Goal: Transaction & Acquisition: Purchase product/service

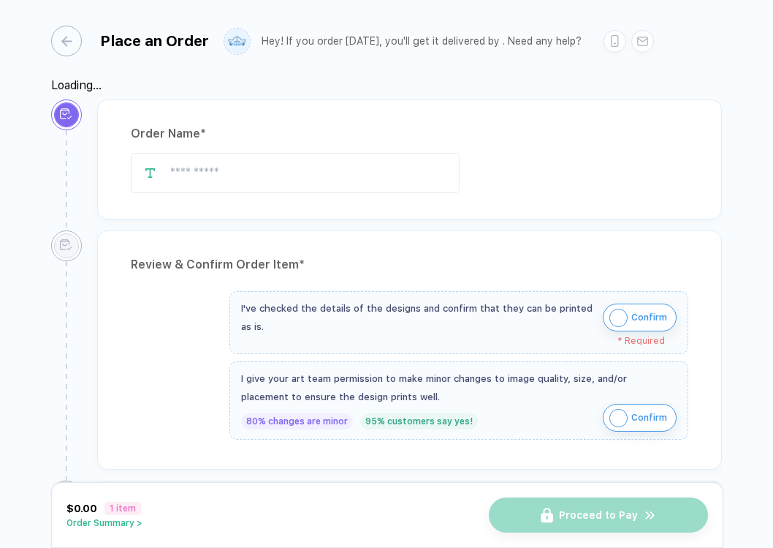
type input "**********"
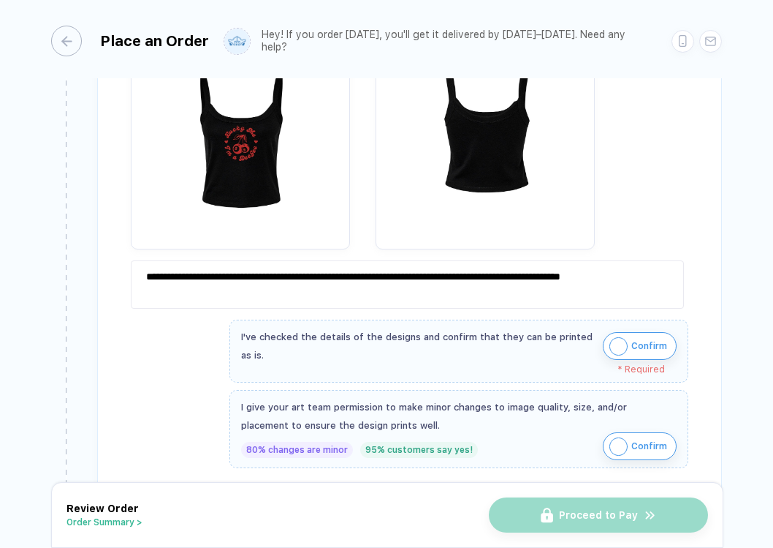
scroll to position [373, 0]
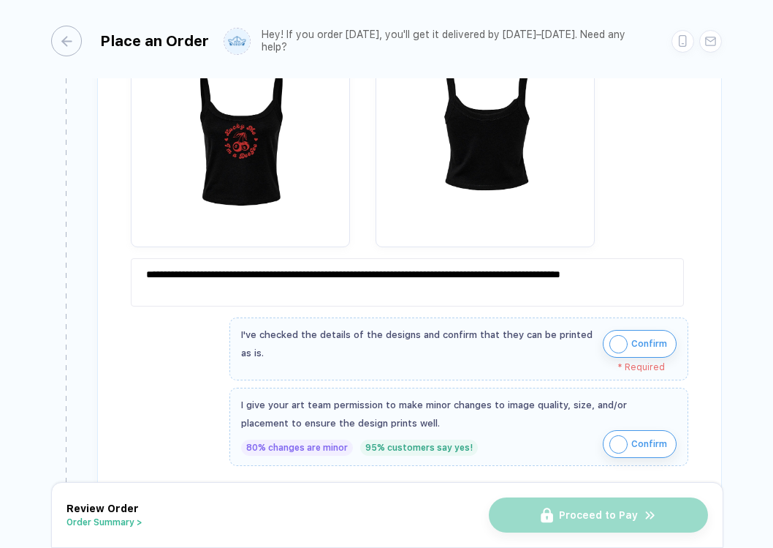
click at [646, 336] on span "Confirm" at bounding box center [650, 343] width 36 height 23
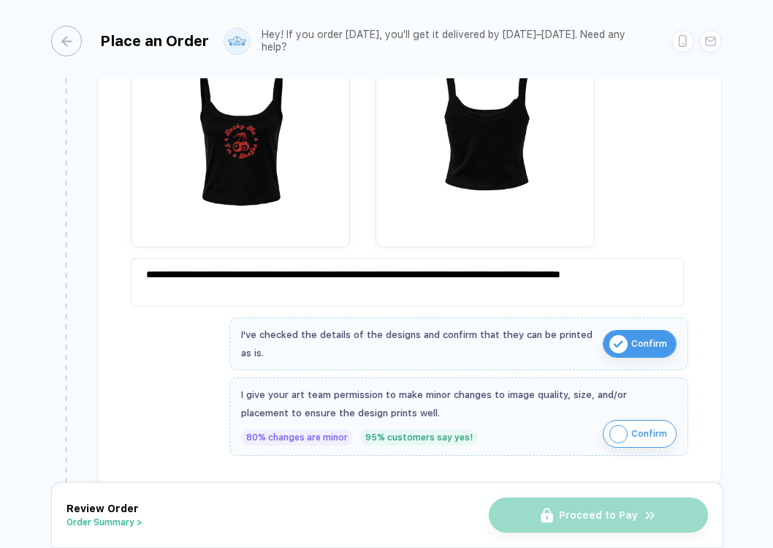
click at [644, 424] on span "Confirm" at bounding box center [650, 433] width 36 height 23
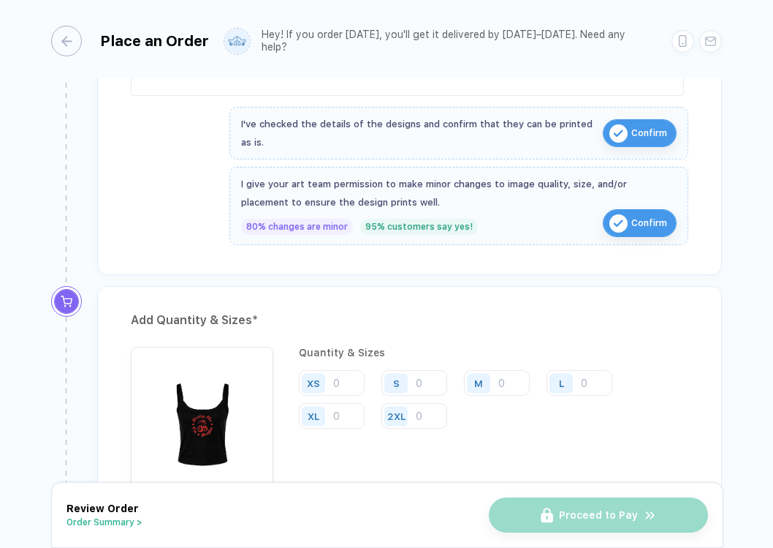
scroll to position [726, 0]
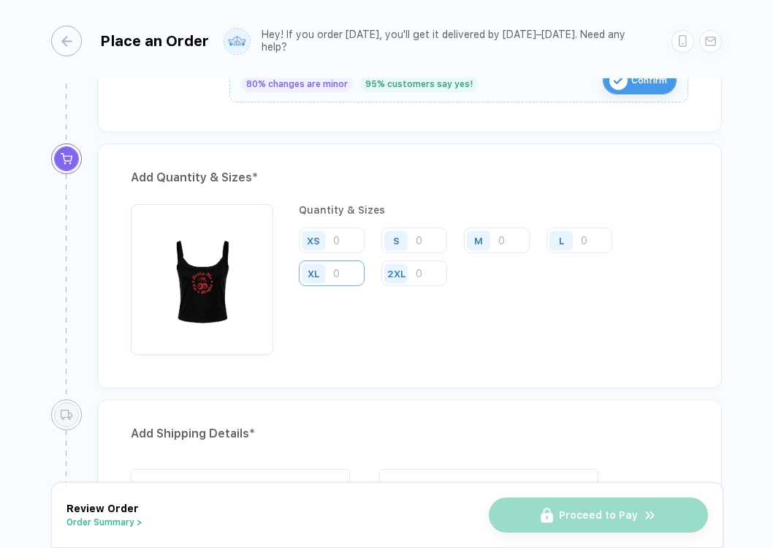
click at [352, 268] on input "number" at bounding box center [332, 273] width 66 height 26
type input "5"
click at [433, 237] on input "number" at bounding box center [415, 240] width 66 height 26
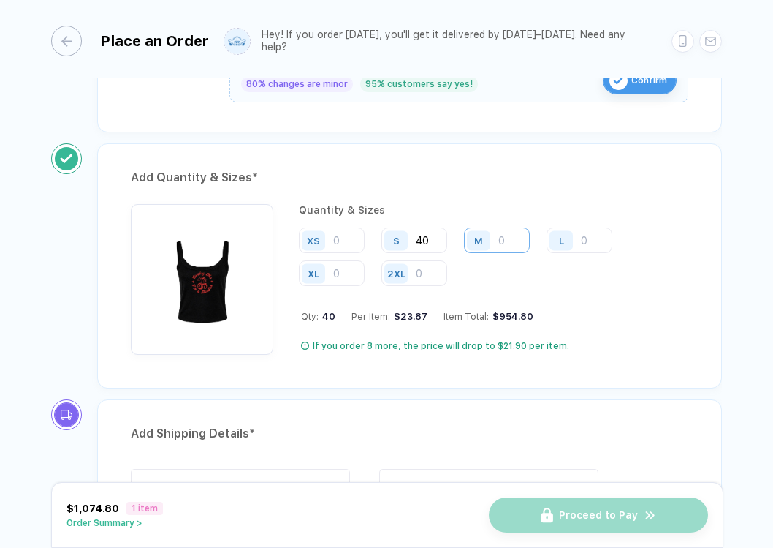
type input "40"
click at [499, 236] on input "number" at bounding box center [497, 240] width 66 height 26
click at [506, 242] on input "number" at bounding box center [497, 240] width 66 height 26
type input "40"
click at [590, 237] on input "number" at bounding box center [580, 240] width 66 height 26
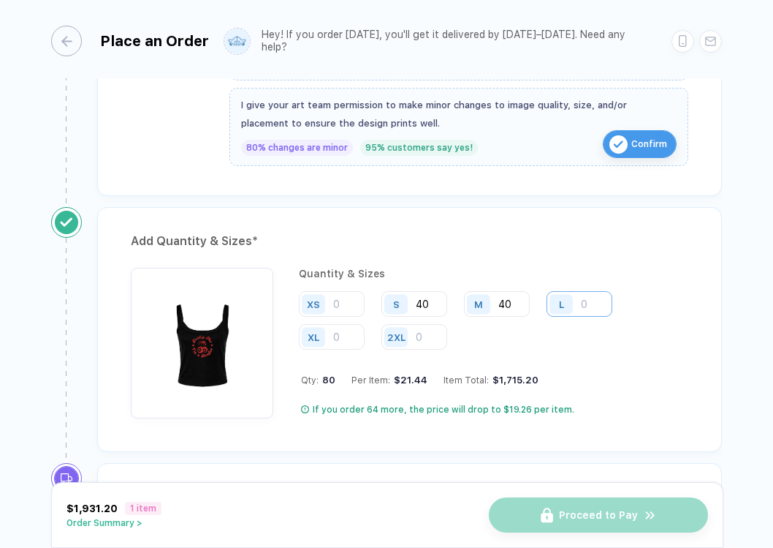
scroll to position [662, 0]
click at [586, 302] on input "number" at bounding box center [580, 305] width 66 height 26
click at [341, 306] on input "number" at bounding box center [332, 305] width 66 height 26
type input "15"
click at [429, 303] on input "40" at bounding box center [415, 305] width 66 height 26
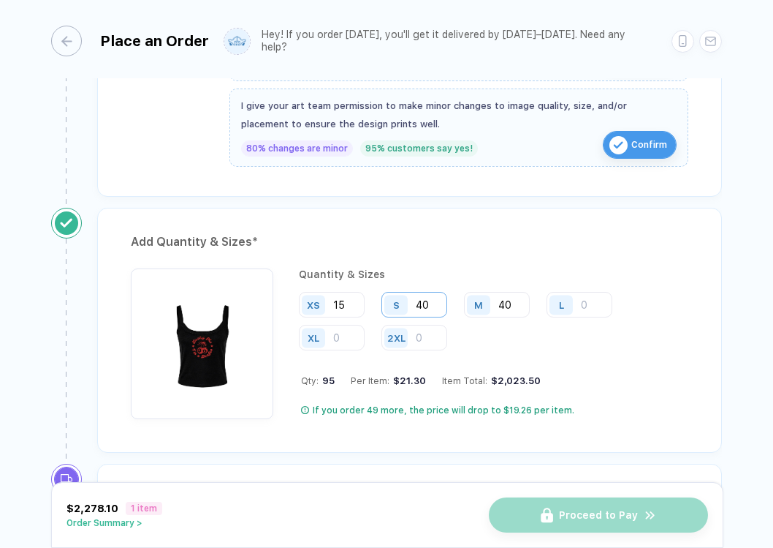
click at [429, 303] on input "40" at bounding box center [415, 305] width 66 height 26
click at [408, 305] on div "S" at bounding box center [399, 305] width 34 height 26
click at [425, 305] on input "40" at bounding box center [415, 305] width 66 height 26
type input "0"
type input "41"
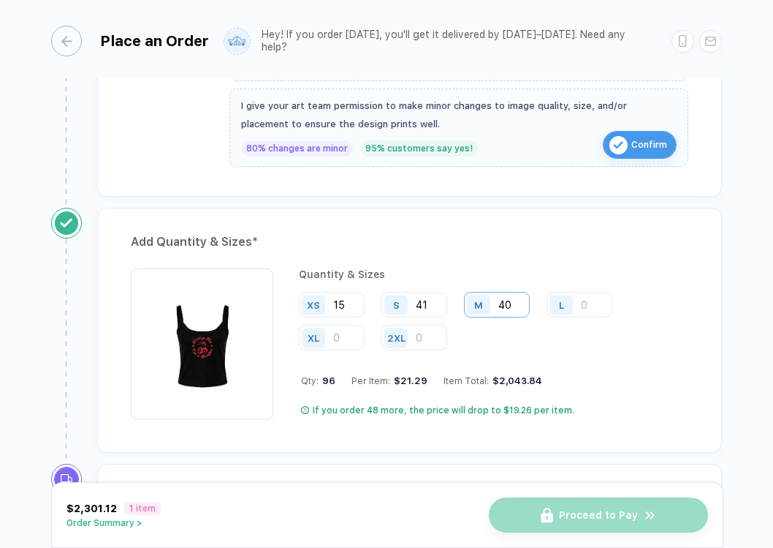
click at [515, 307] on input "40" at bounding box center [497, 305] width 66 height 26
type input "4"
type input "2"
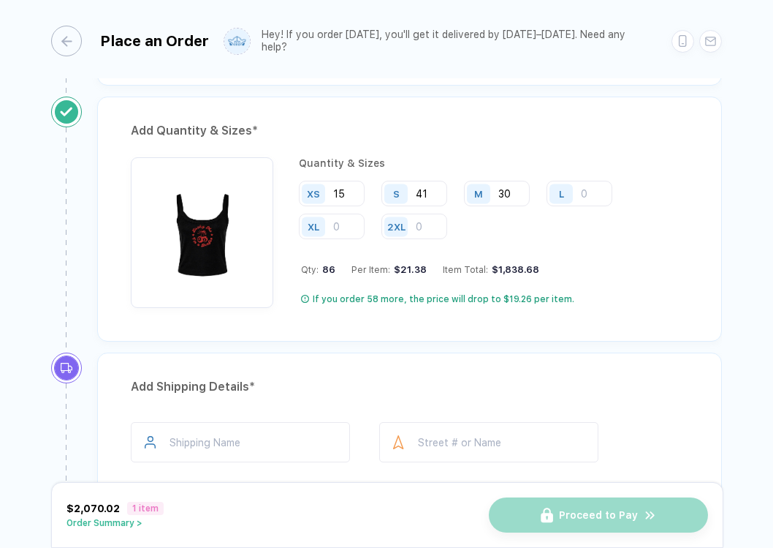
scroll to position [776, 0]
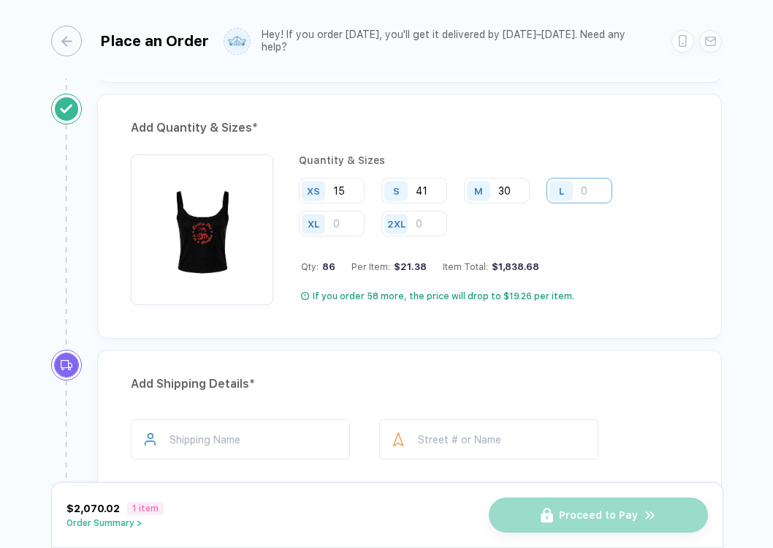
type input "30"
click at [597, 186] on input "number" at bounding box center [580, 191] width 66 height 26
type input "15"
click at [351, 221] on input "number" at bounding box center [332, 224] width 66 height 26
type input "5"
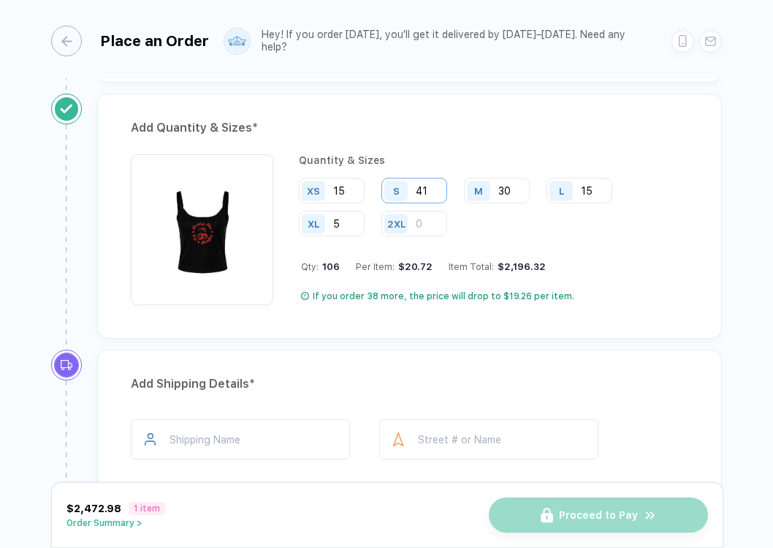
click at [431, 186] on input "41" at bounding box center [415, 191] width 66 height 26
click at [598, 189] on input "15" at bounding box center [580, 191] width 66 height 26
type input "12"
click at [351, 189] on input "15" at bounding box center [332, 191] width 66 height 26
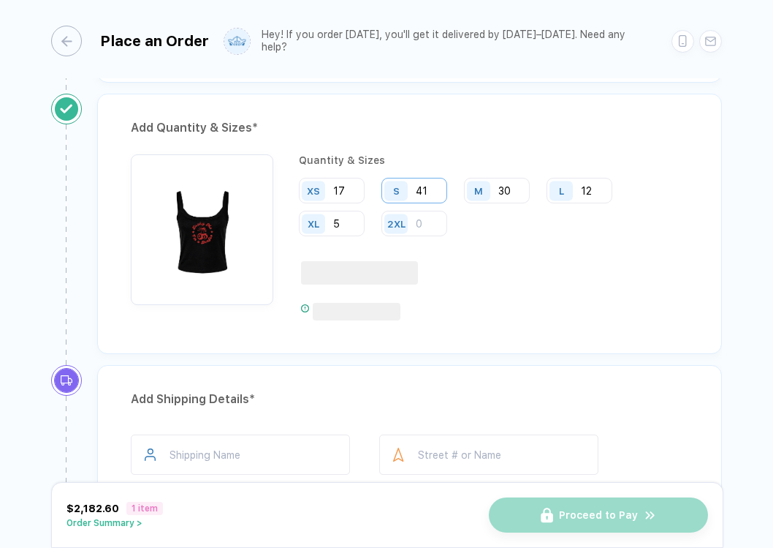
click at [437, 186] on input "41" at bounding box center [415, 191] width 66 height 26
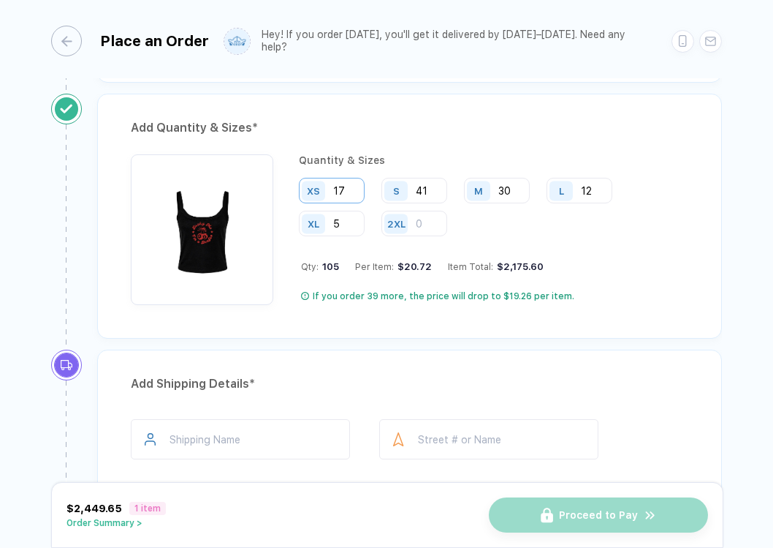
click at [344, 190] on input "17" at bounding box center [332, 191] width 66 height 26
type input "15"
click at [433, 189] on input "41" at bounding box center [415, 191] width 66 height 26
type input "45"
click at [513, 188] on input "30" at bounding box center [497, 191] width 66 height 26
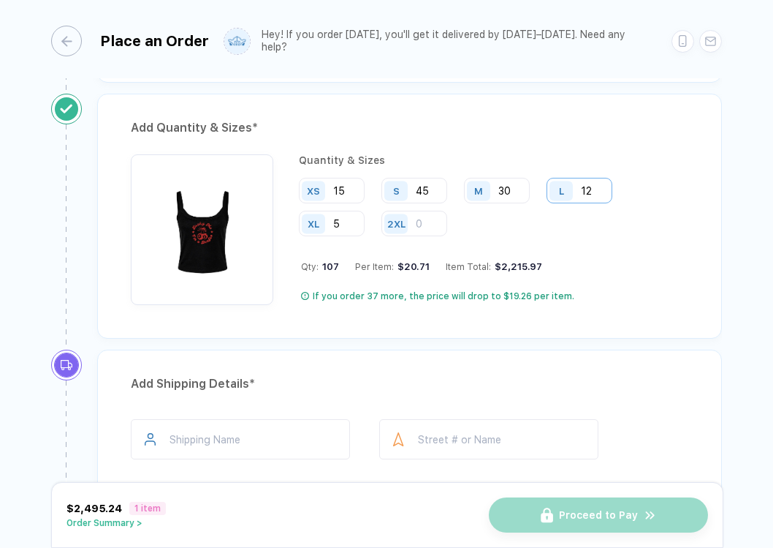
click at [602, 184] on input "12" at bounding box center [580, 191] width 66 height 26
click at [515, 186] on input "30" at bounding box center [497, 191] width 66 height 26
click at [599, 185] on input "10" at bounding box center [580, 191] width 66 height 26
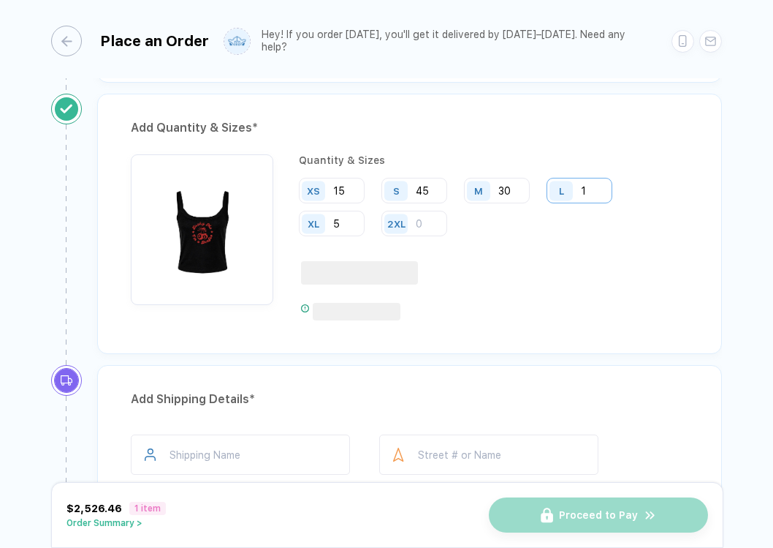
type input "10"
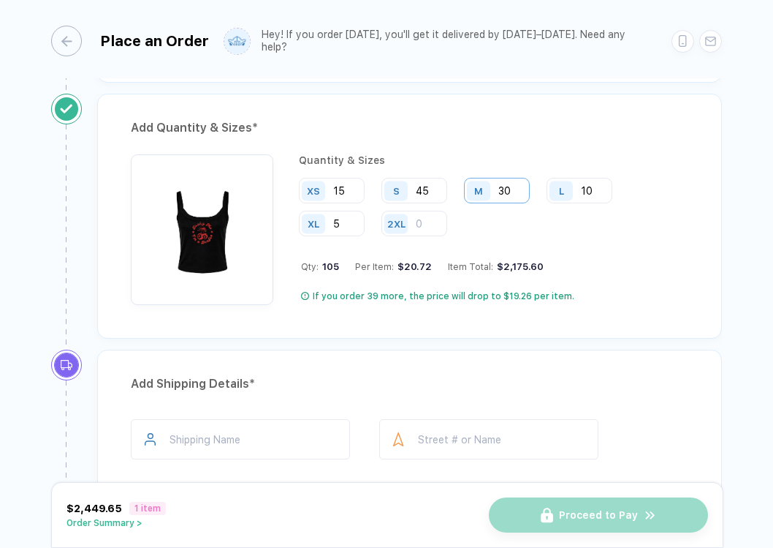
click at [515, 194] on input "30" at bounding box center [497, 191] width 66 height 26
click at [431, 187] on input "45" at bounding box center [415, 191] width 66 height 26
type input "4"
type input "5"
type input "45"
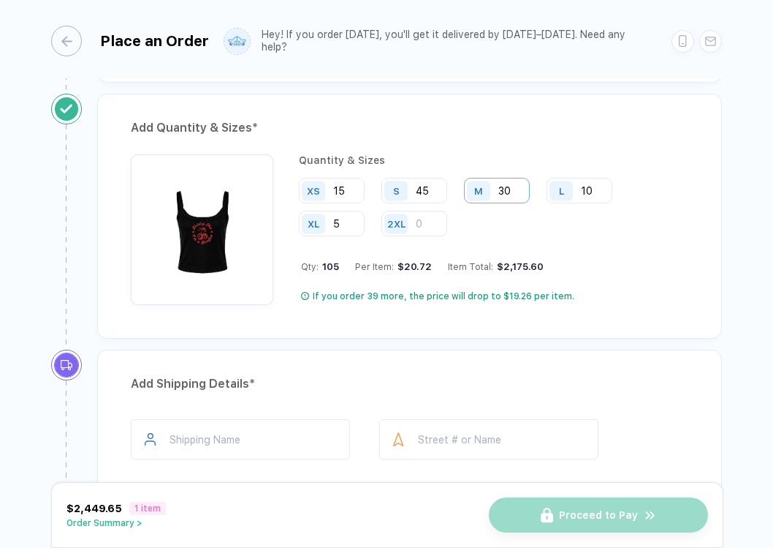
click at [515, 189] on input "30" at bounding box center [497, 191] width 66 height 26
type input "35"
click at [528, 137] on div "Add Quantity & Sizes *" at bounding box center [410, 127] width 558 height 23
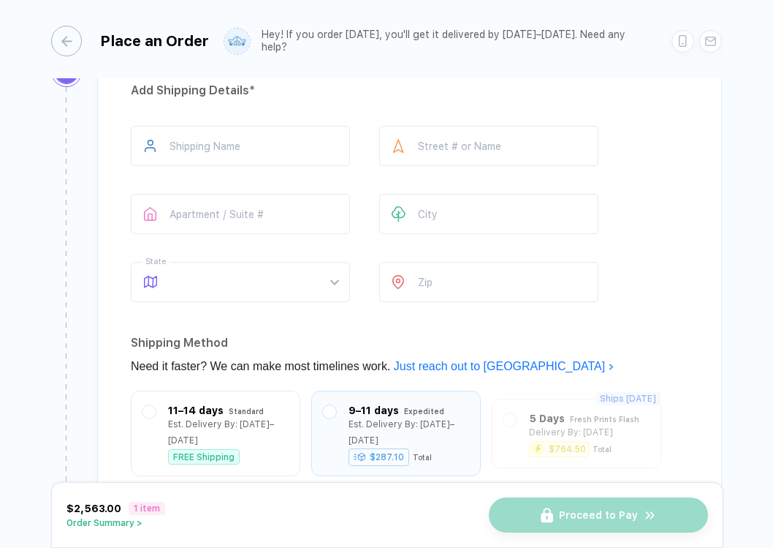
scroll to position [1072, 0]
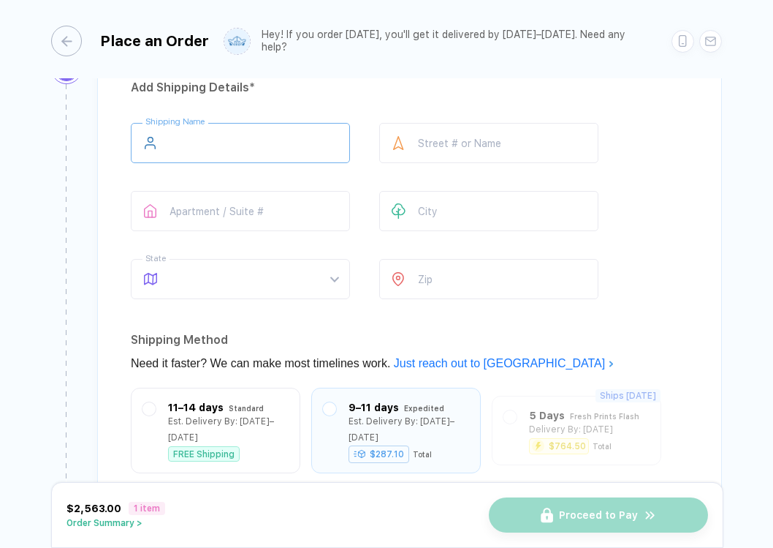
click at [214, 130] on input "text" at bounding box center [240, 143] width 219 height 40
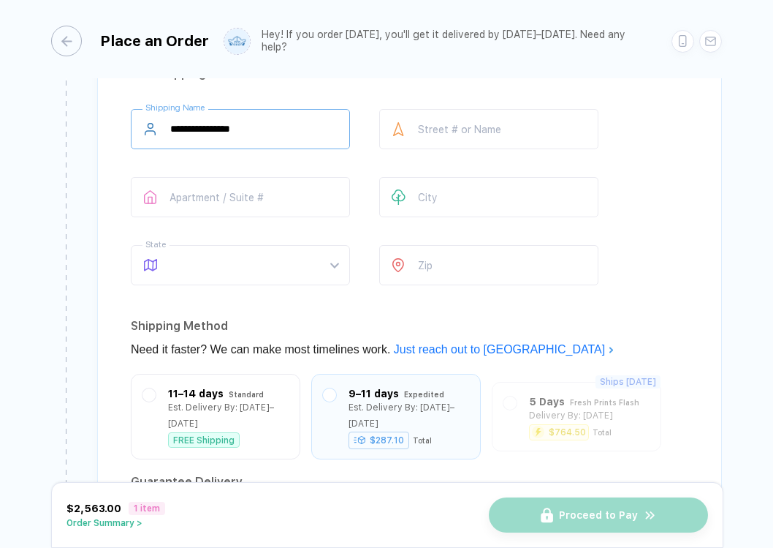
scroll to position [1032, 0]
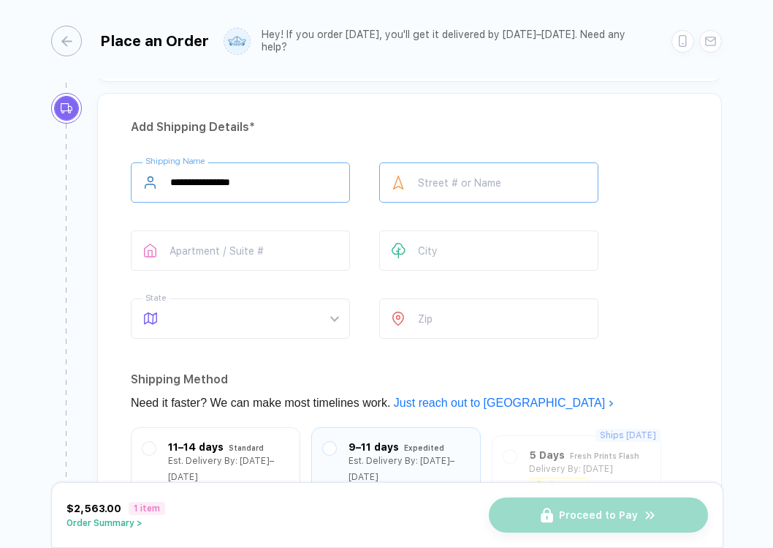
type input "**********"
click at [431, 184] on input "text" at bounding box center [488, 182] width 219 height 40
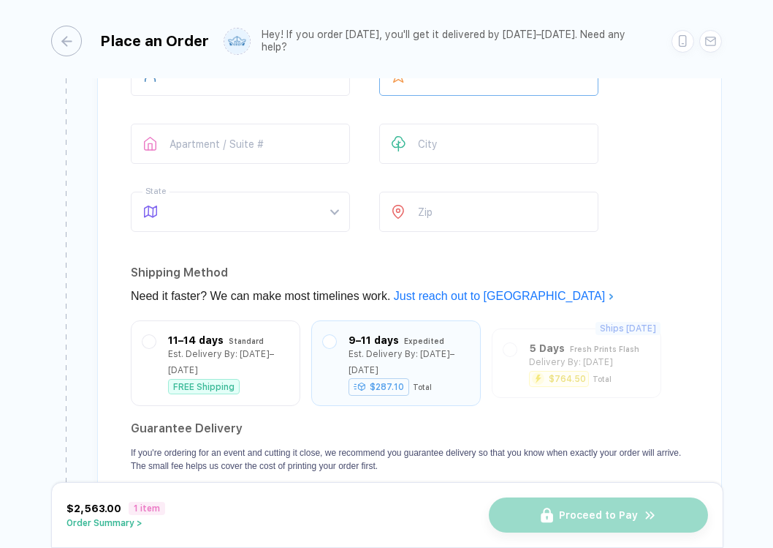
scroll to position [1194, 0]
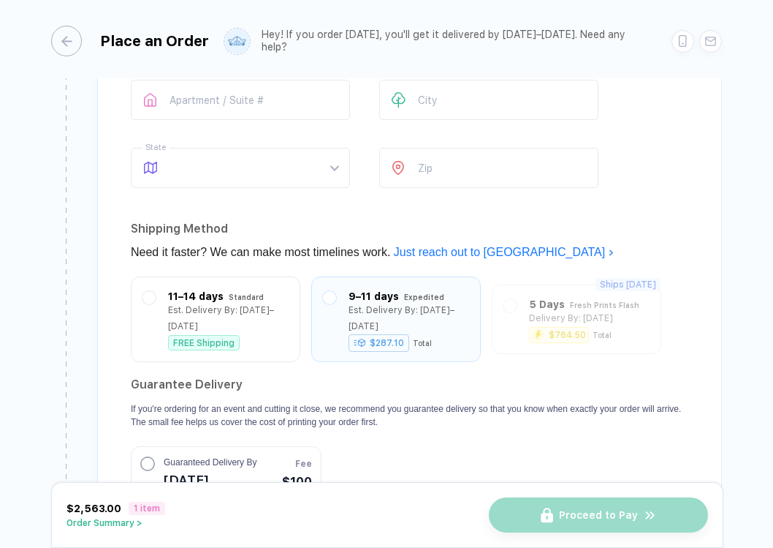
click at [330, 375] on header "Guarantee Delivery If you're ordering for an event and cutting it close, we rec…" at bounding box center [410, 401] width 558 height 56
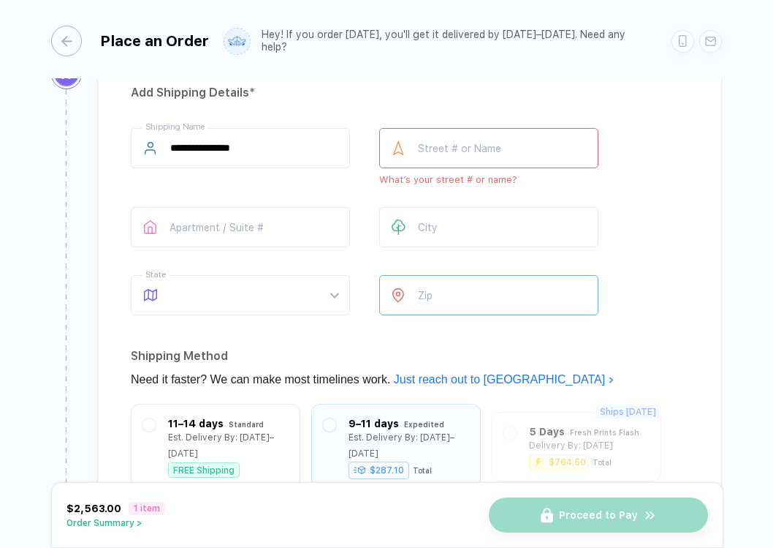
scroll to position [1038, 0]
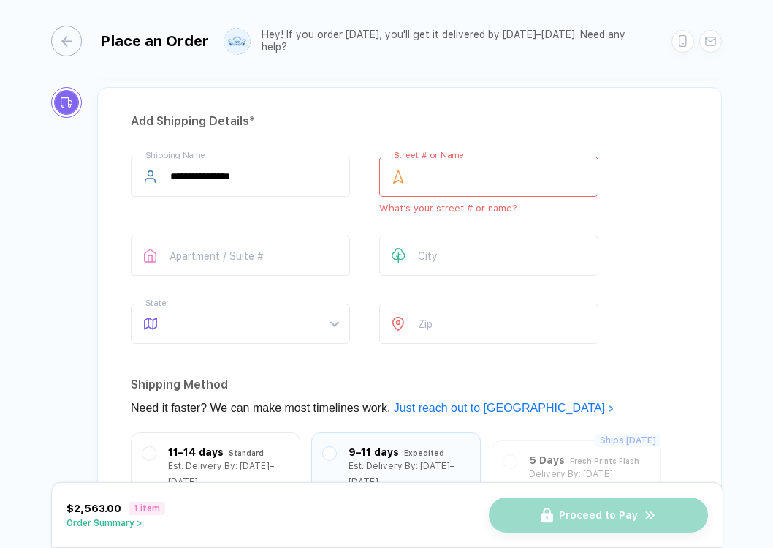
click at [434, 173] on input "text" at bounding box center [488, 176] width 219 height 40
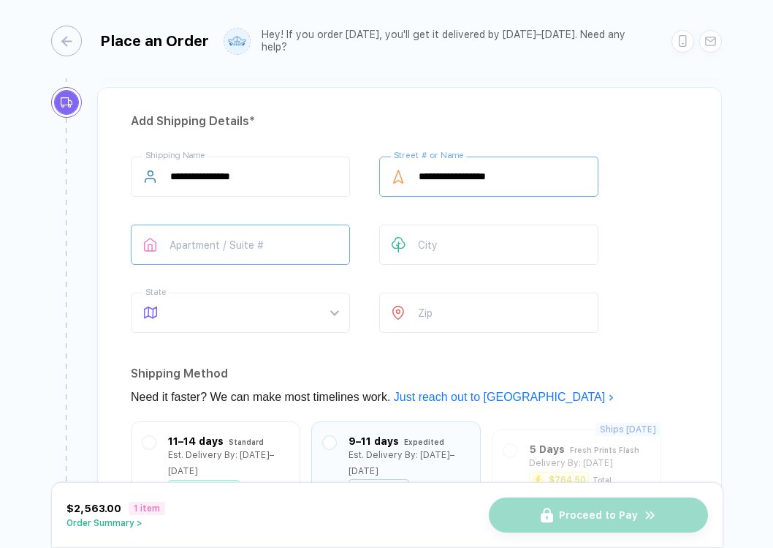
type input "**********"
click at [236, 255] on input "text" at bounding box center [240, 244] width 219 height 40
click at [164, 242] on div at bounding box center [150, 244] width 39 height 40
click at [171, 242] on input "**" at bounding box center [240, 244] width 219 height 40
type input "******"
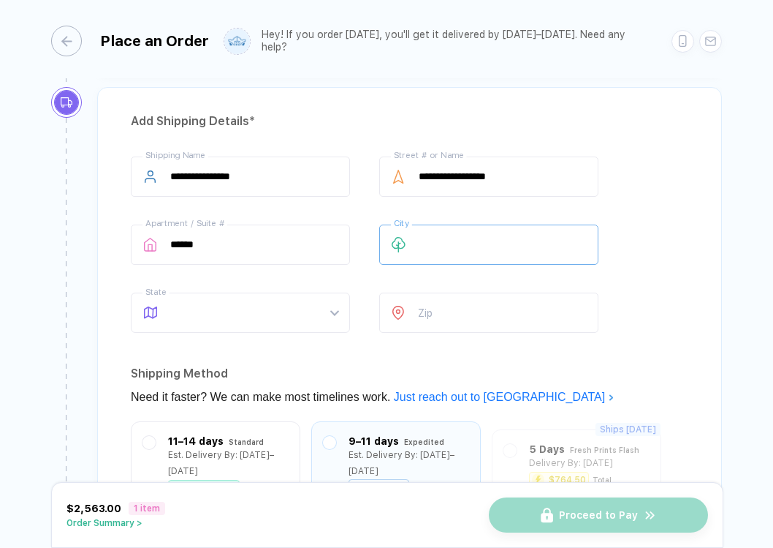
click at [430, 236] on input "text" at bounding box center [488, 244] width 219 height 40
type input "*"
click at [242, 320] on span at bounding box center [254, 312] width 168 height 39
type input "*******"
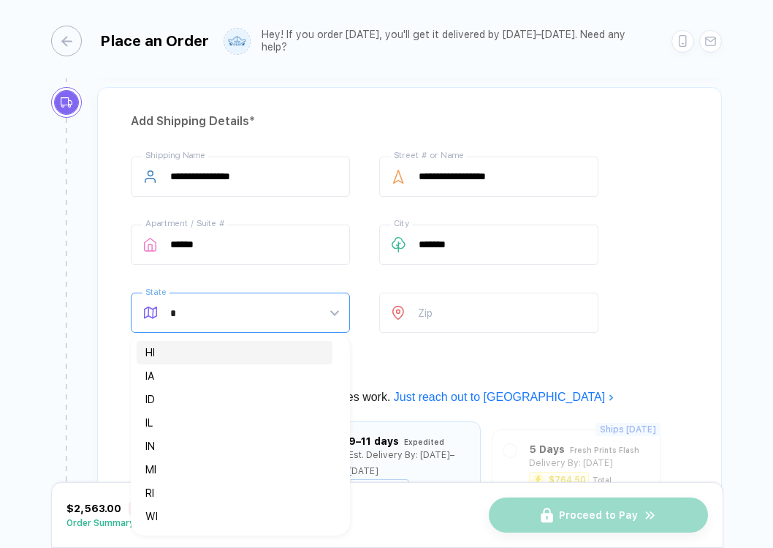
type input "**"
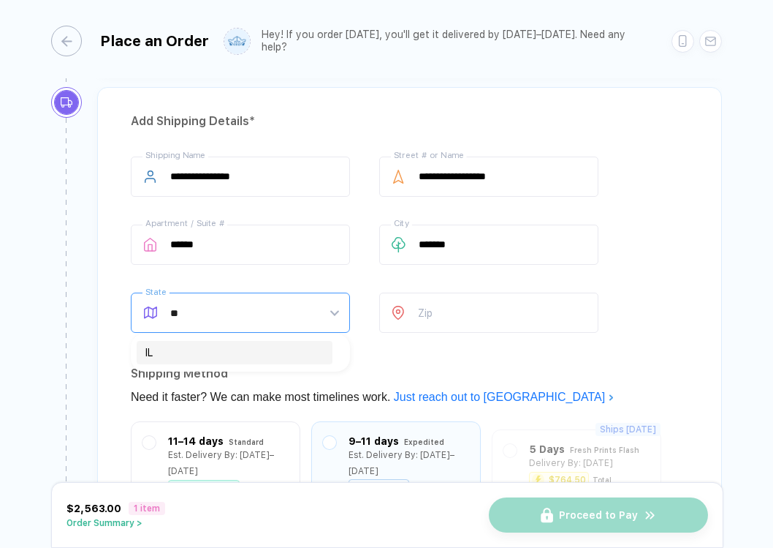
click at [178, 353] on div "IL" at bounding box center [234, 352] width 178 height 16
click at [488, 309] on input "number" at bounding box center [488, 312] width 219 height 40
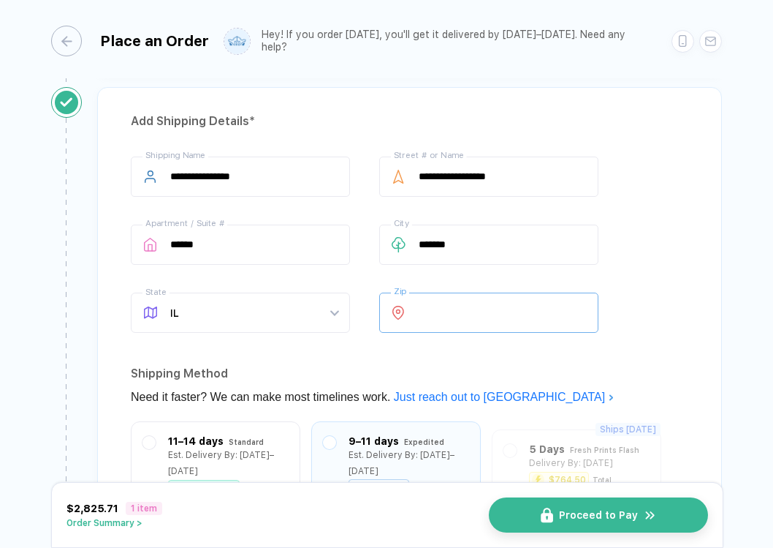
type input "*****"
click at [678, 226] on div "**********" at bounding box center [410, 247] width 558 height 182
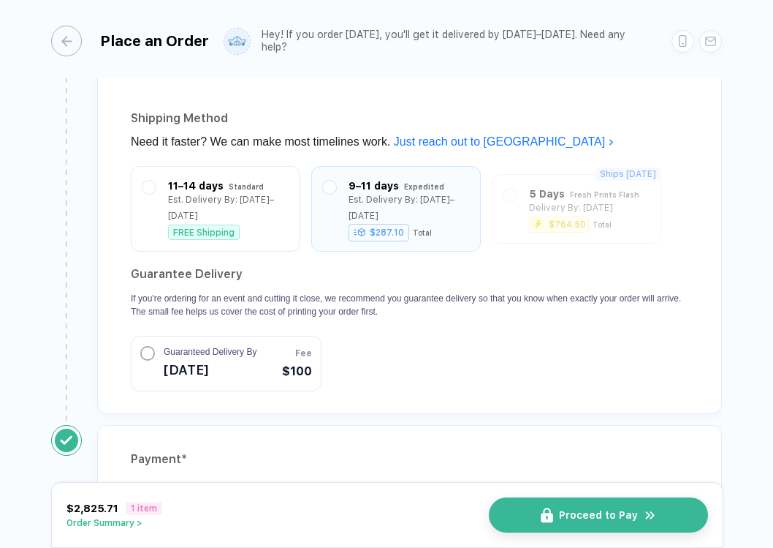
scroll to position [1284, 0]
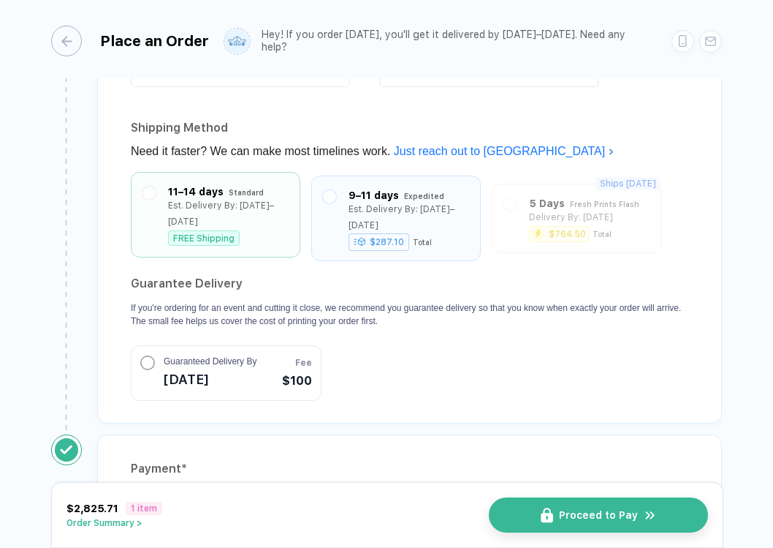
click at [151, 183] on div at bounding box center [149, 214] width 13 height 62
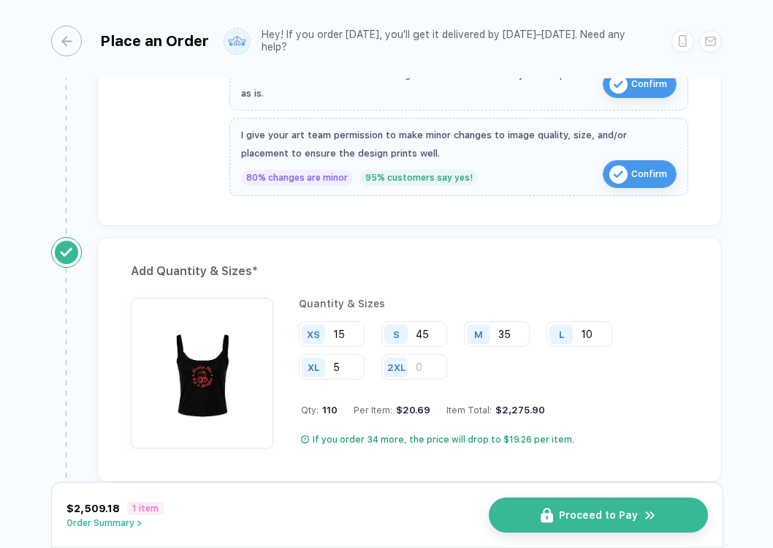
scroll to position [643, 0]
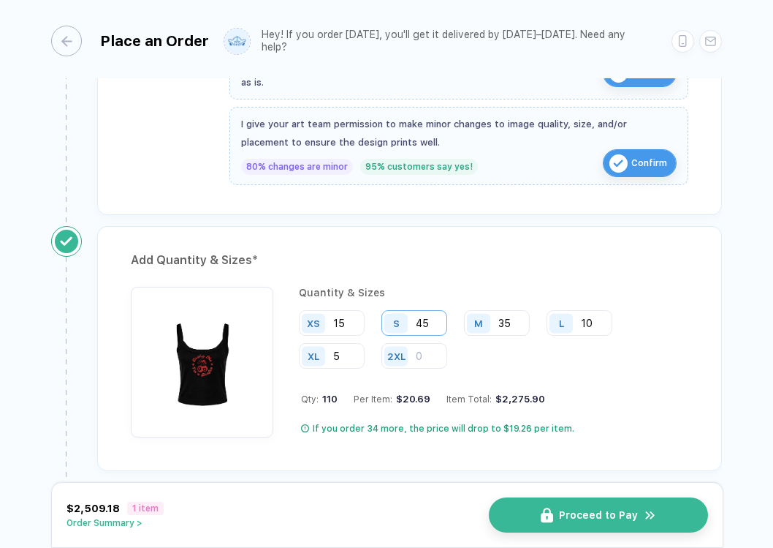
click at [438, 319] on input "45" at bounding box center [415, 323] width 66 height 26
click at [442, 253] on div "Add Quantity & Sizes *" at bounding box center [410, 260] width 558 height 23
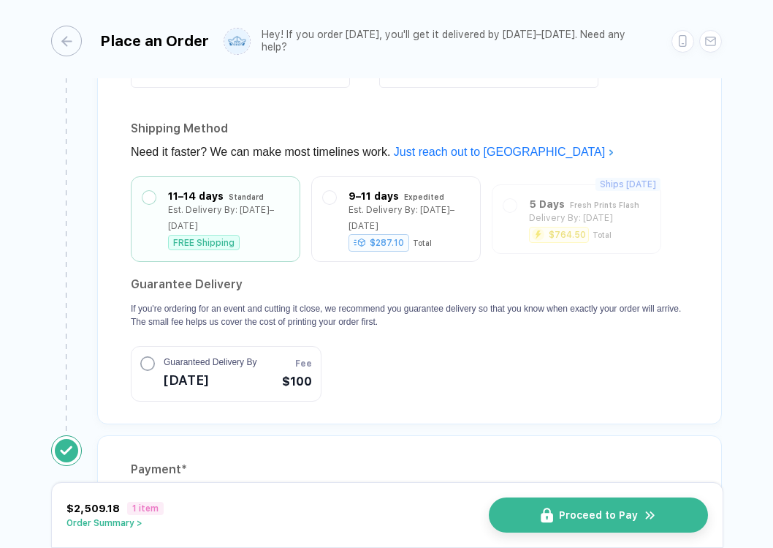
scroll to position [1265, 0]
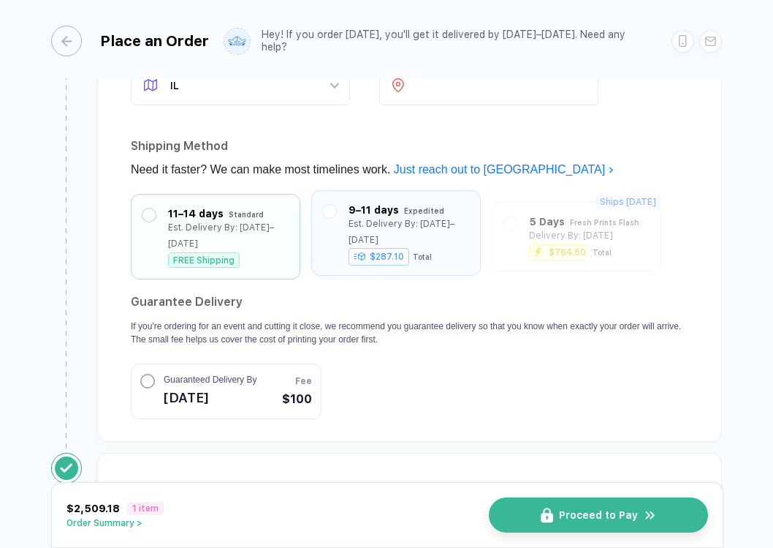
click at [346, 230] on div "9–11 days Expedited Est. Delivery By: [DATE]–[DATE] $287.10 Total" at bounding box center [396, 233] width 146 height 62
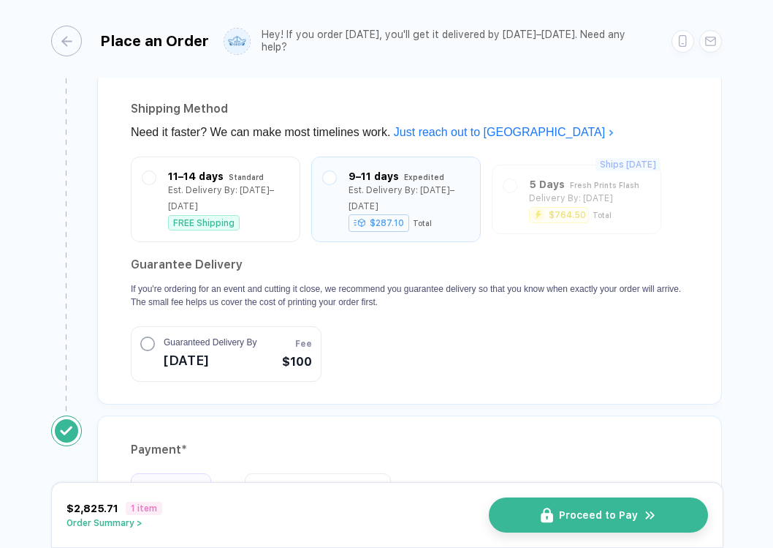
scroll to position [1423, 0]
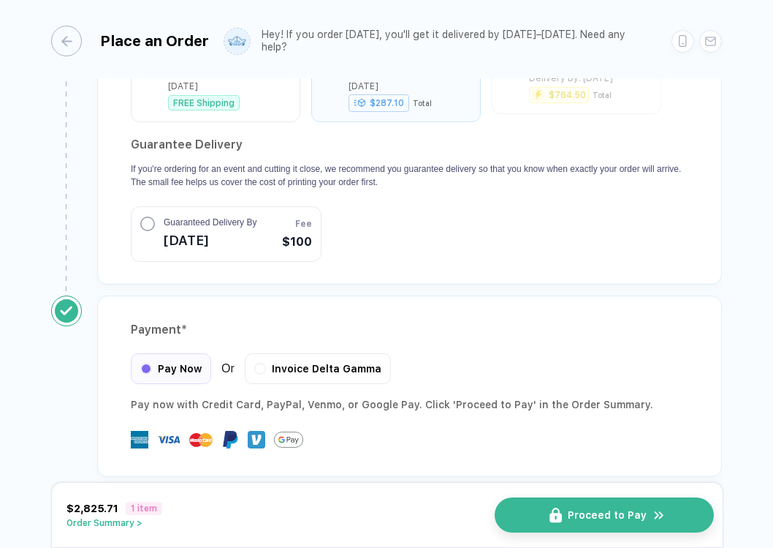
click at [607, 515] on span "Proceed to Pay" at bounding box center [607, 515] width 79 height 12
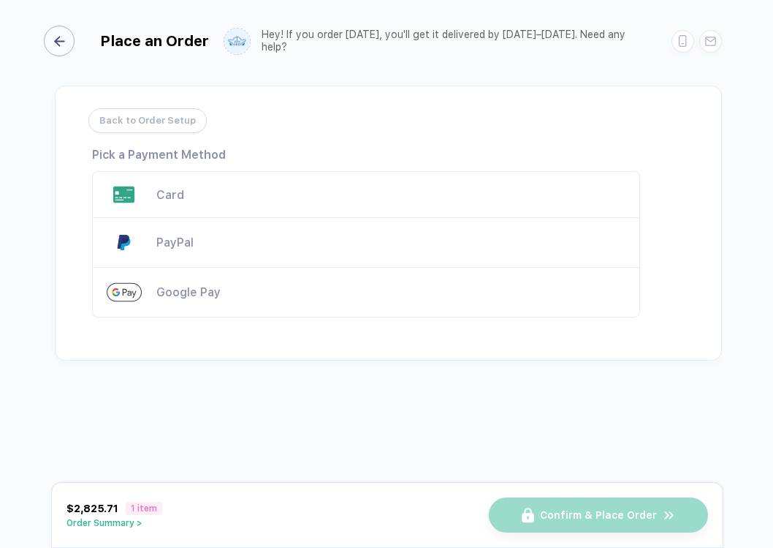
click at [74, 40] on div "button" at bounding box center [59, 41] width 31 height 31
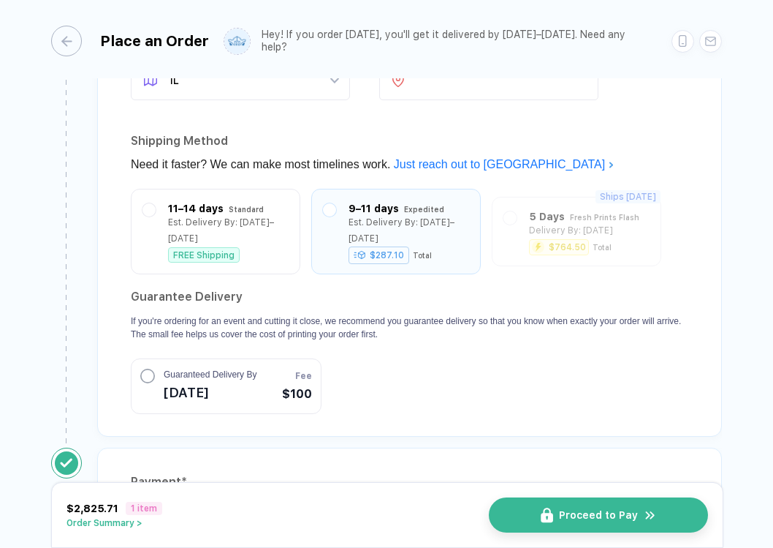
scroll to position [1423, 0]
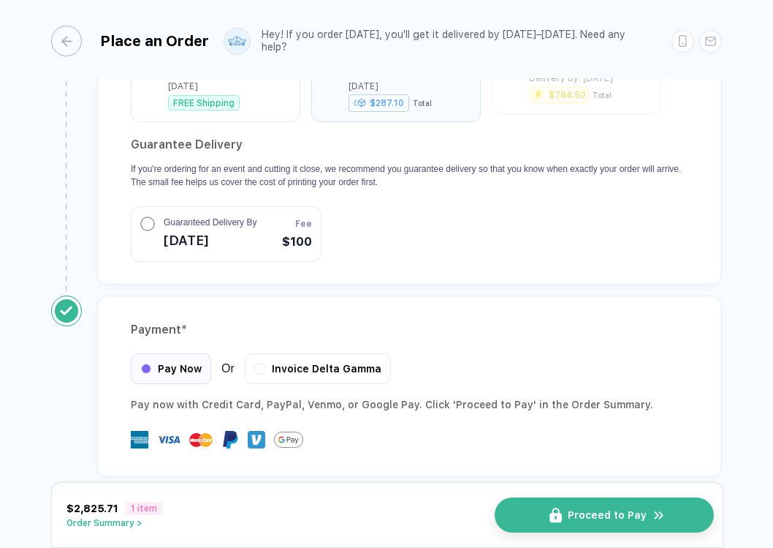
click at [591, 512] on span "Proceed to Pay" at bounding box center [607, 515] width 79 height 12
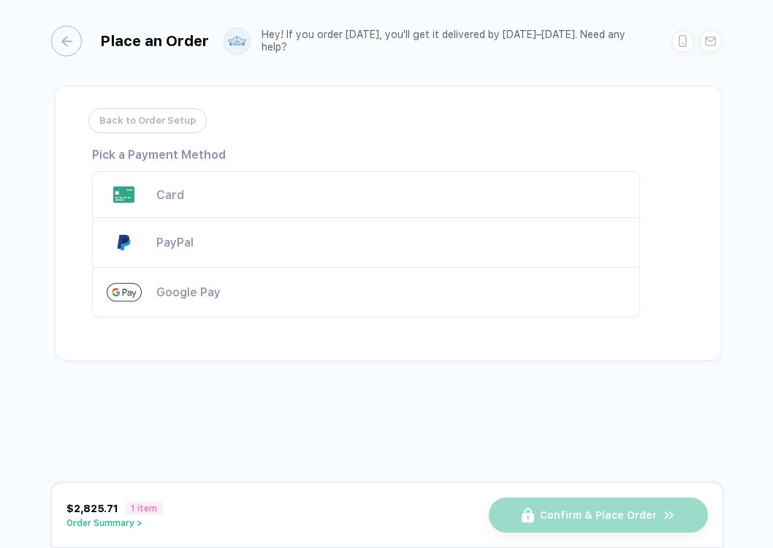
click at [393, 186] on div "Card" at bounding box center [366, 194] width 548 height 47
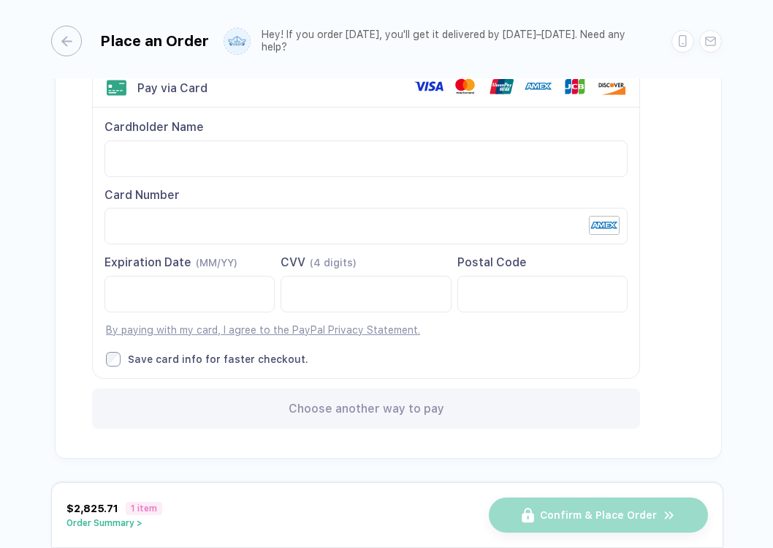
scroll to position [103, 0]
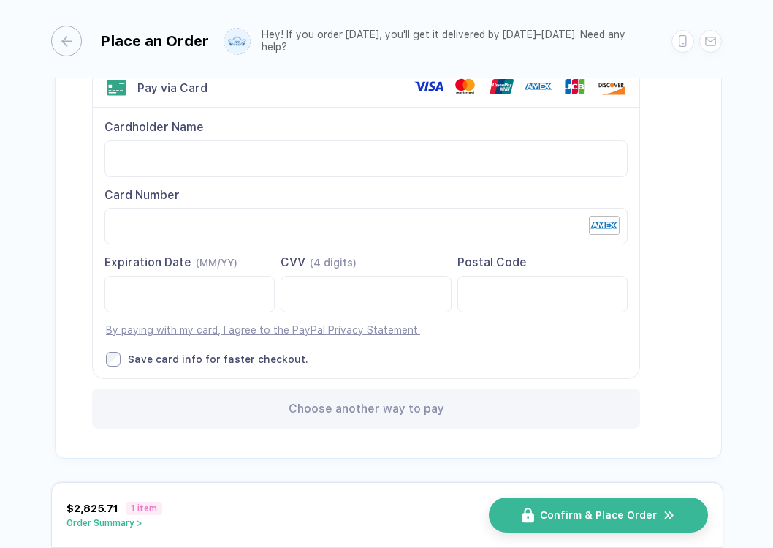
click at [698, 240] on div "Back to Order Setup Visa MasterCard Union Pay American Express JCB Discover Din…" at bounding box center [388, 220] width 667 height 476
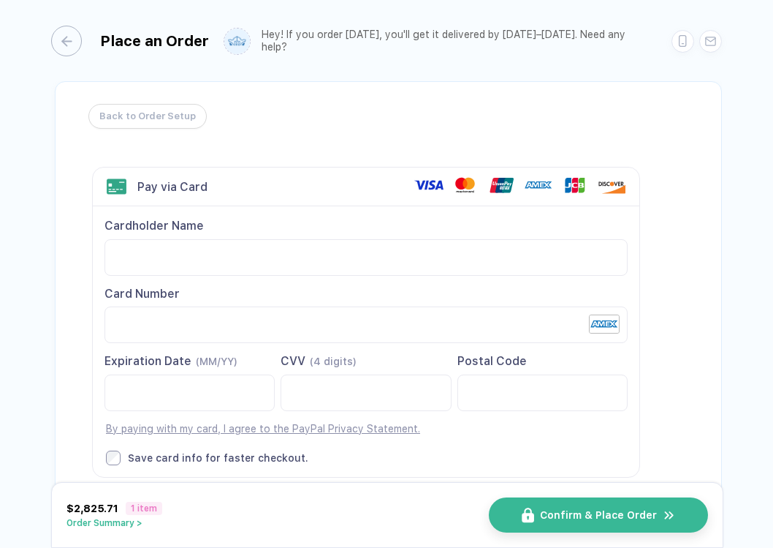
scroll to position [0, 0]
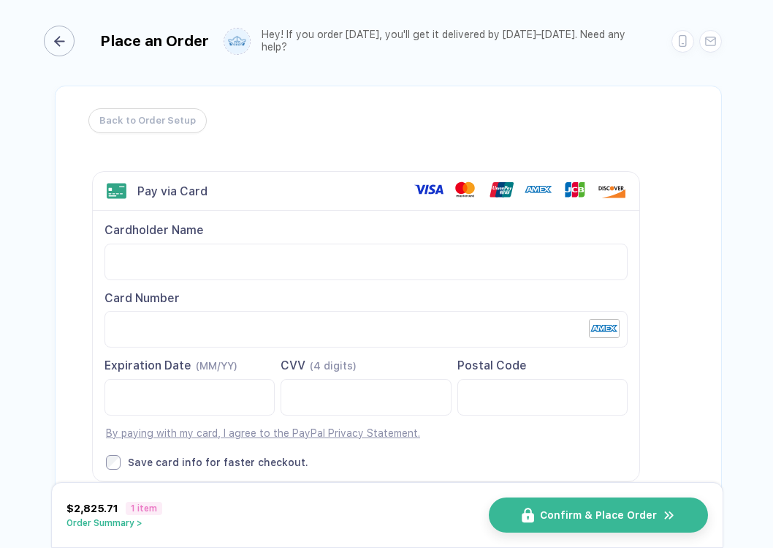
click at [63, 43] on icon "button" at bounding box center [59, 41] width 11 height 11
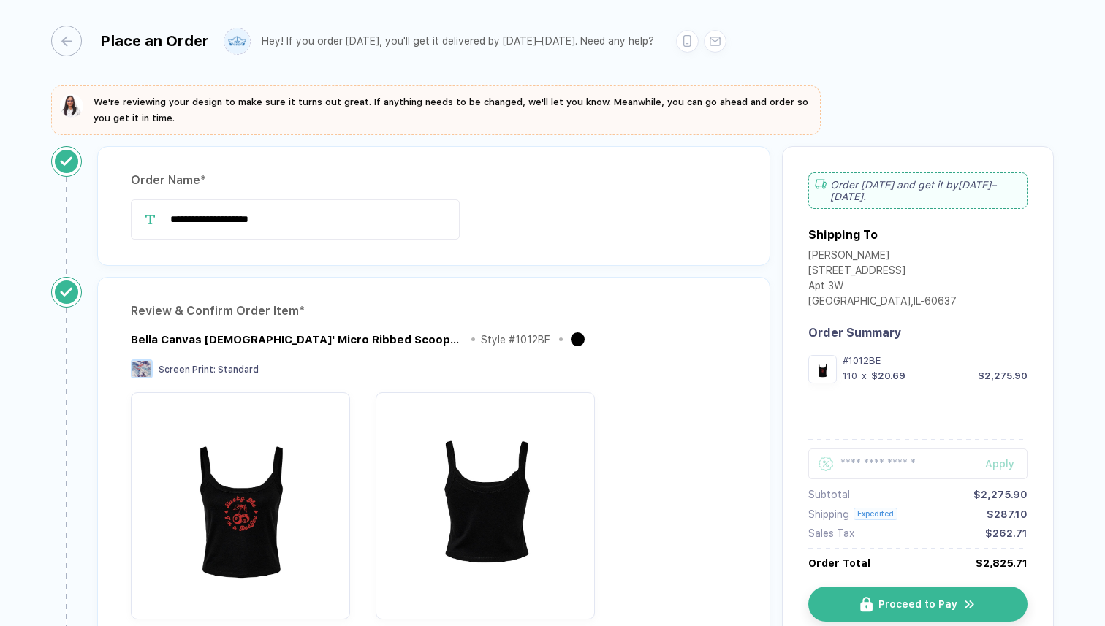
click at [773, 471] on div "Apply" at bounding box center [917, 469] width 219 height 40
click at [773, 457] on input "text" at bounding box center [917, 464] width 219 height 31
paste input "********"
click at [773, 458] on div "Apply" at bounding box center [1006, 464] width 42 height 12
click at [773, 447] on input "********" at bounding box center [917, 453] width 219 height 31
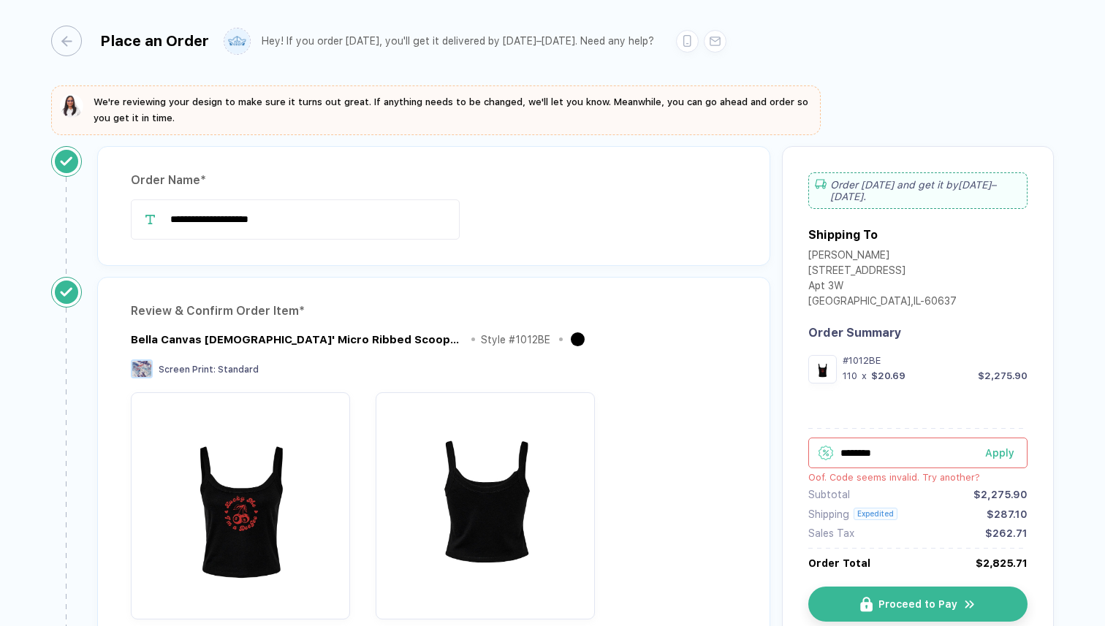
click at [773, 447] on input "********" at bounding box center [917, 453] width 219 height 31
paste input "text"
click at [773, 458] on div "Apply" at bounding box center [1006, 464] width 42 height 12
click at [773, 438] on input "******" at bounding box center [917, 453] width 219 height 31
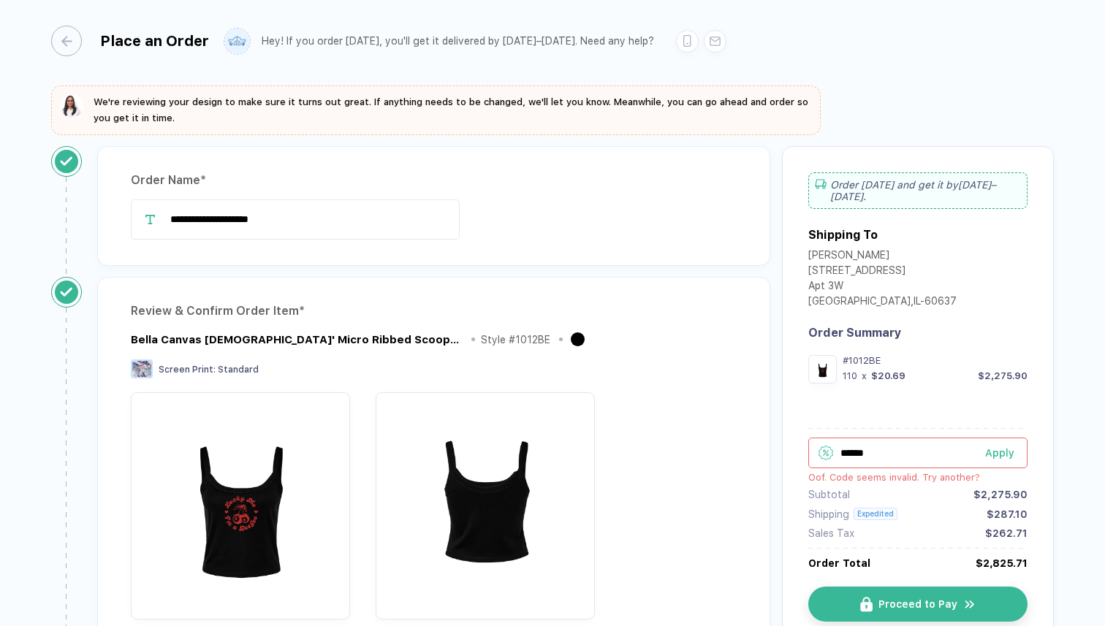
click at [773, 438] on input "******" at bounding box center [917, 453] width 219 height 31
paste input "text"
click at [773, 458] on div "Apply" at bounding box center [1006, 464] width 42 height 12
click at [773, 438] on input "******" at bounding box center [917, 453] width 219 height 31
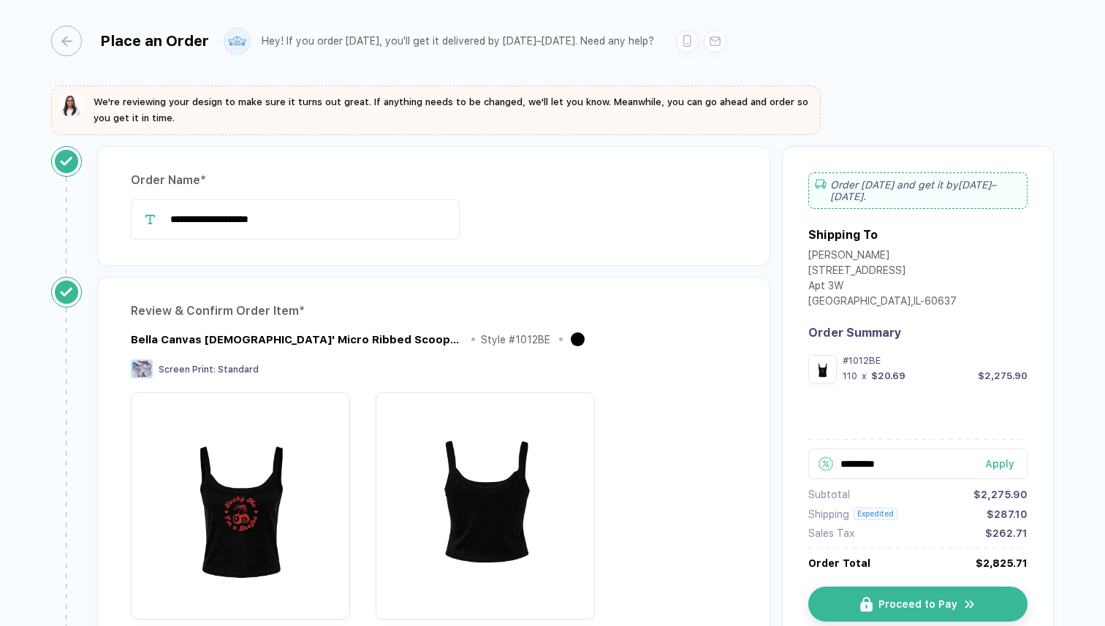
click at [773, 458] on div "Apply" at bounding box center [1006, 464] width 42 height 12
click at [773, 449] on input "*********" at bounding box center [917, 453] width 219 height 31
click at [773, 458] on div "Apply" at bounding box center [1006, 464] width 42 height 12
click at [773, 444] on input "*****" at bounding box center [917, 453] width 219 height 31
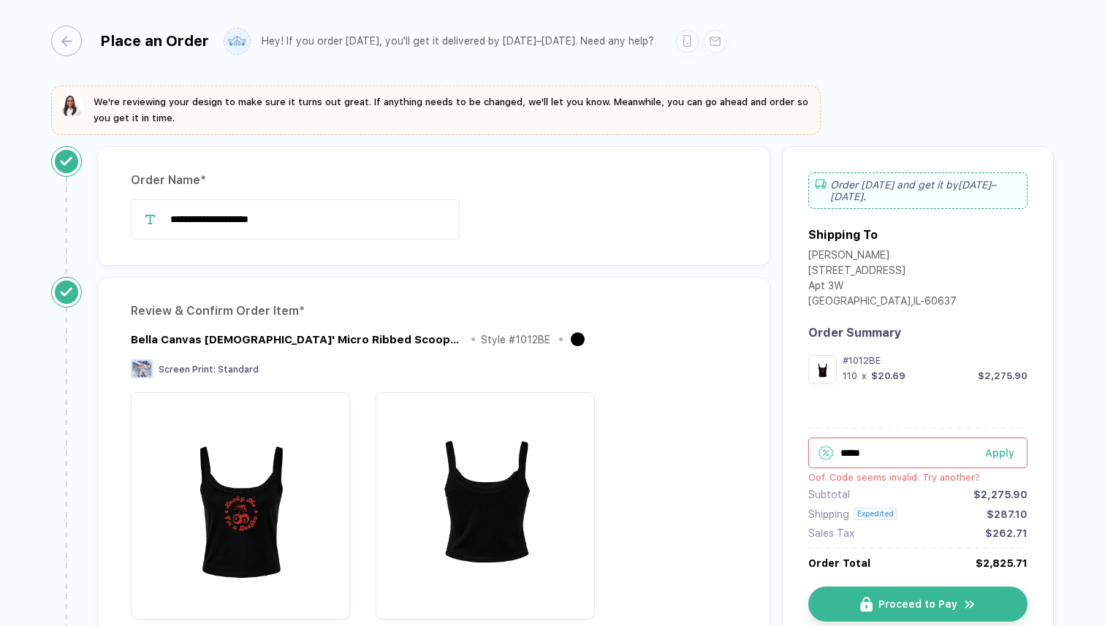
click at [773, 444] on input "*****" at bounding box center [917, 453] width 219 height 31
type input "**********"
click at [773, 458] on div "Apply" at bounding box center [1006, 464] width 42 height 12
click at [773, 438] on input "**********" at bounding box center [917, 453] width 219 height 31
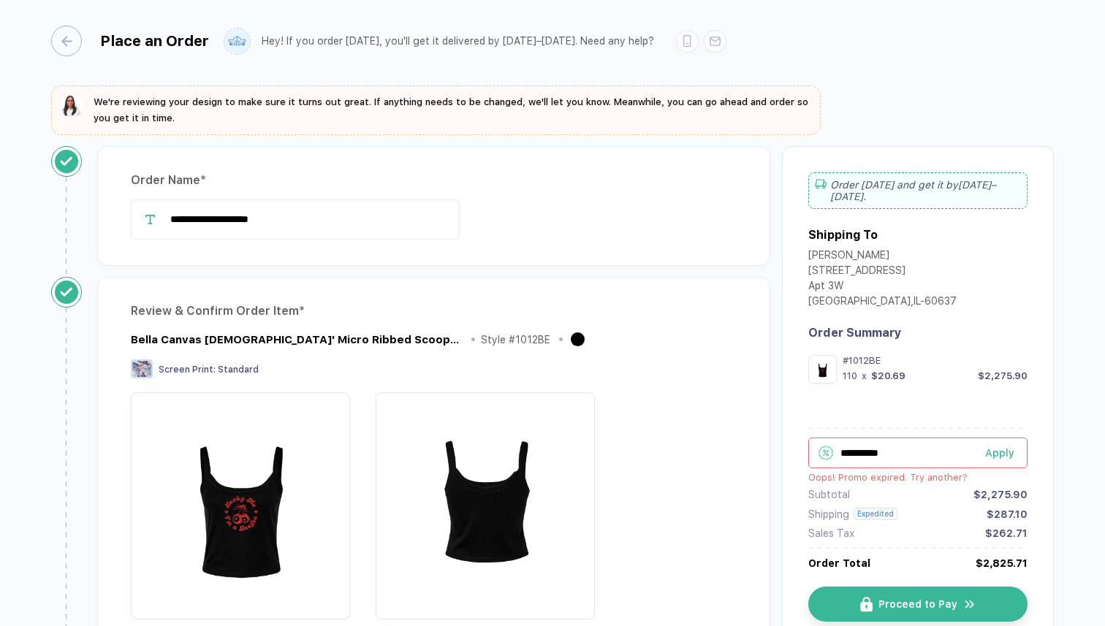
click at [773, 438] on input "**********" at bounding box center [917, 453] width 219 height 31
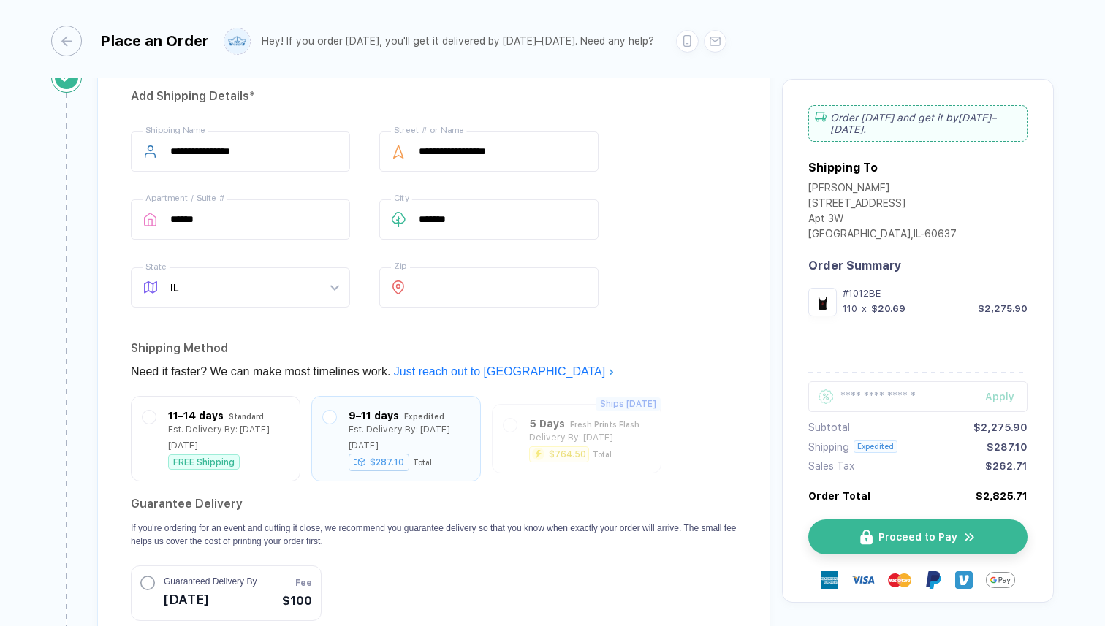
scroll to position [1344, 0]
